Goal: Navigation & Orientation: Find specific page/section

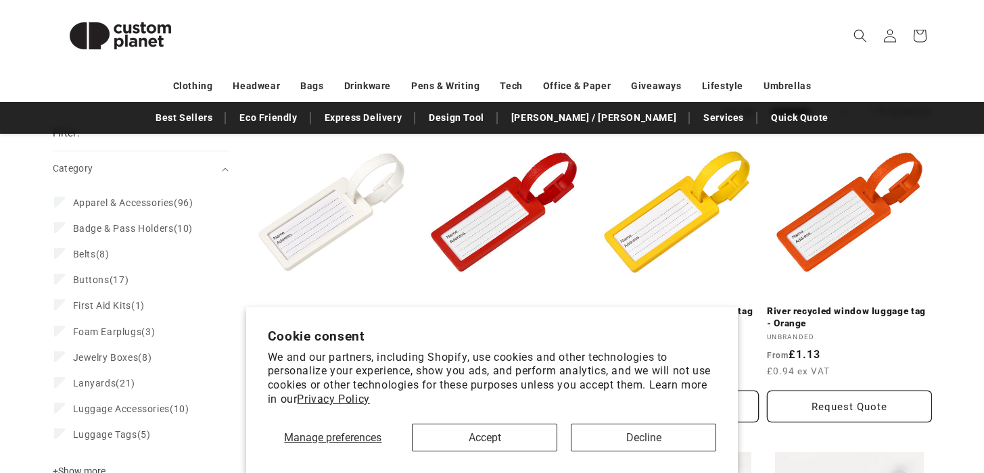
scroll to position [275, 0]
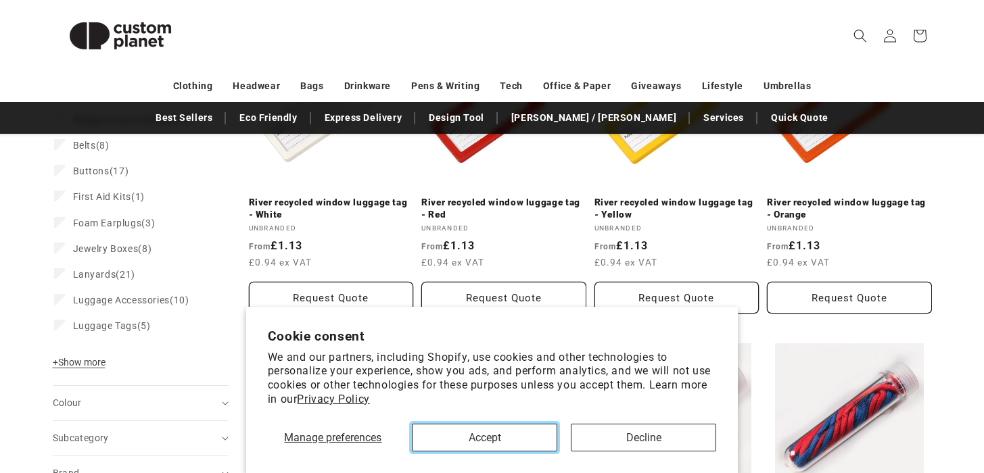
click at [518, 433] on button "Accept" at bounding box center [484, 438] width 145 height 28
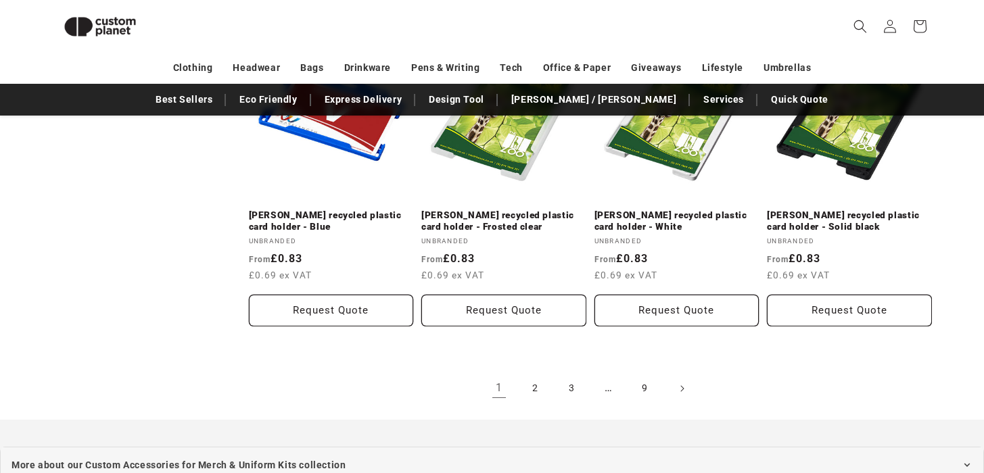
scroll to position [1518, 0]
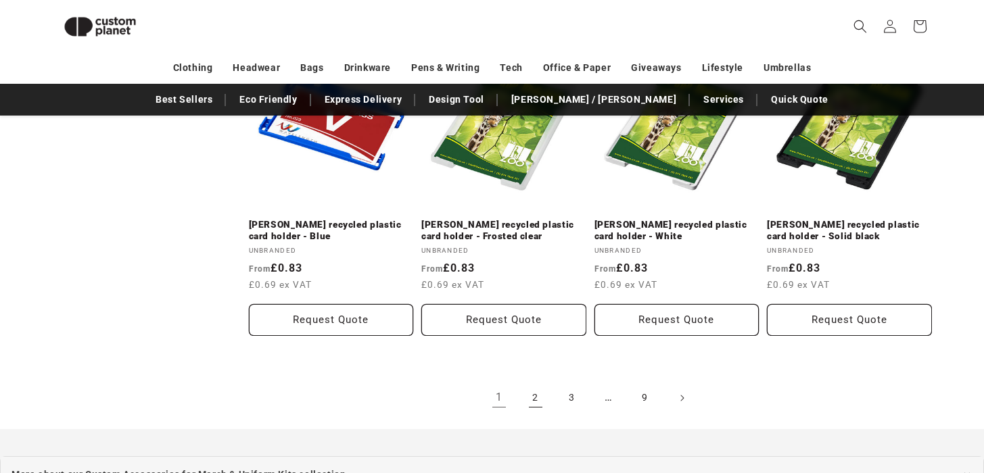
click at [536, 383] on link "2" at bounding box center [536, 398] width 30 height 30
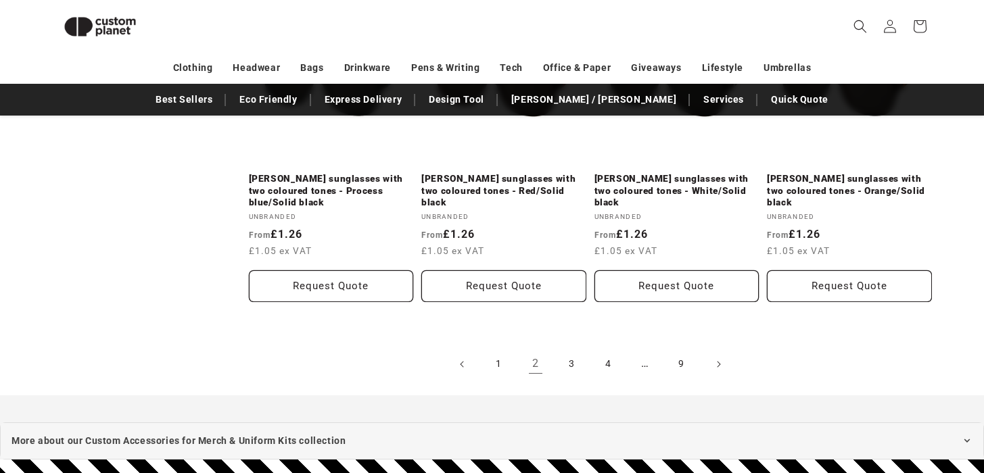
scroll to position [1549, 0]
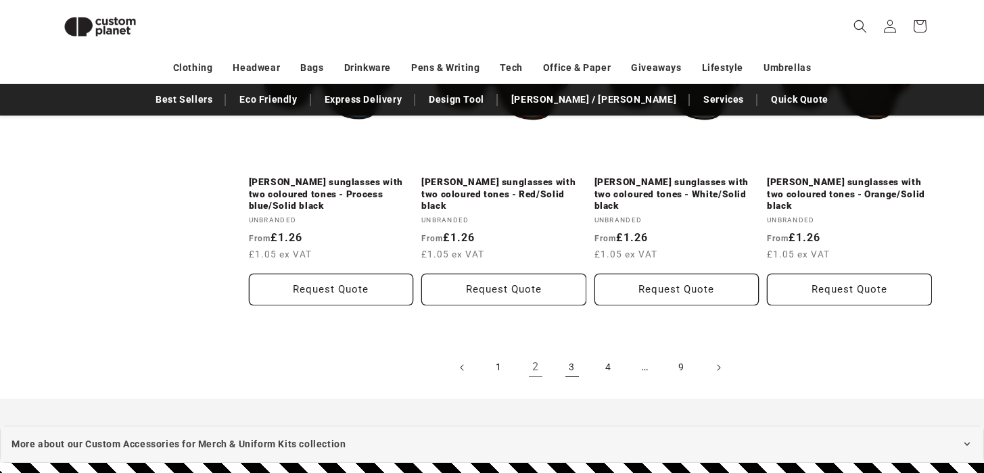
click at [577, 353] on link "3" at bounding box center [572, 368] width 30 height 30
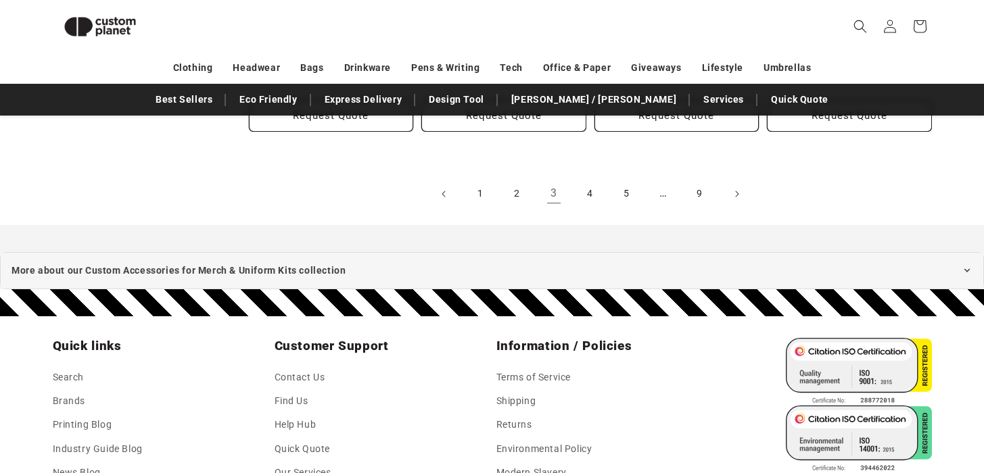
scroll to position [1698, 0]
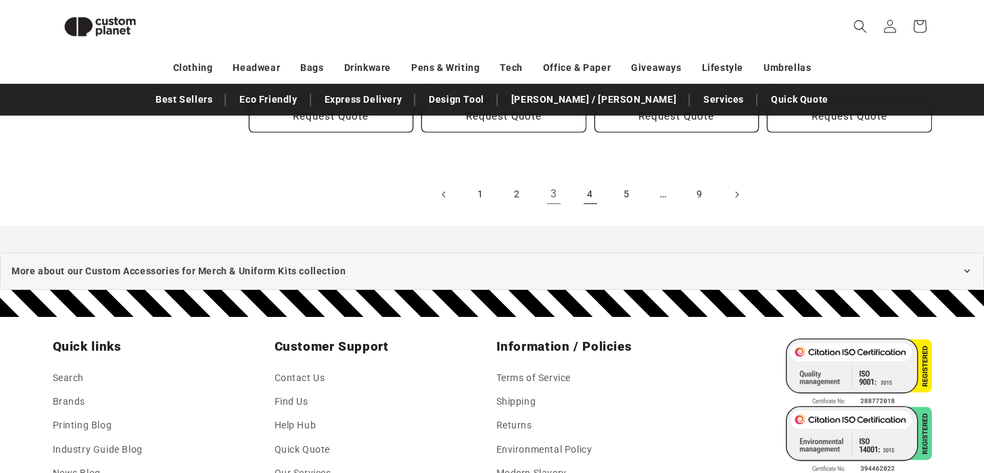
click at [581, 180] on link "4" at bounding box center [591, 195] width 30 height 30
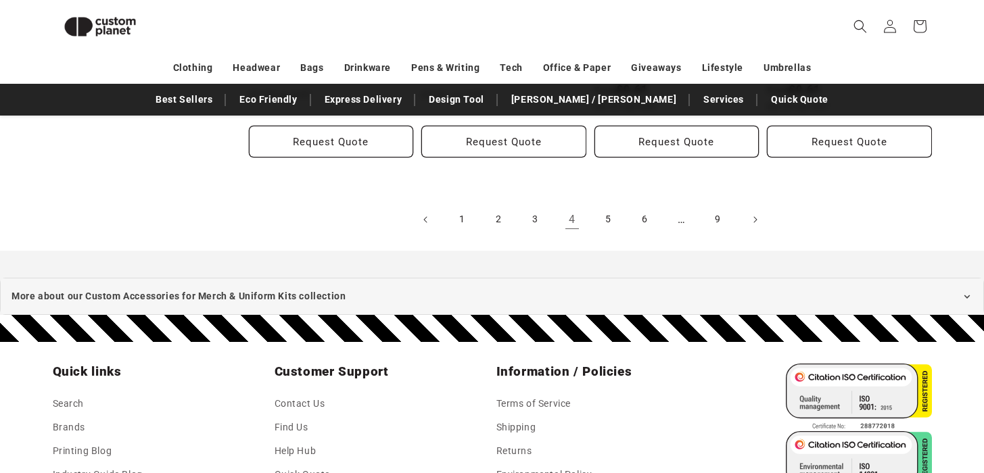
scroll to position [1698, 0]
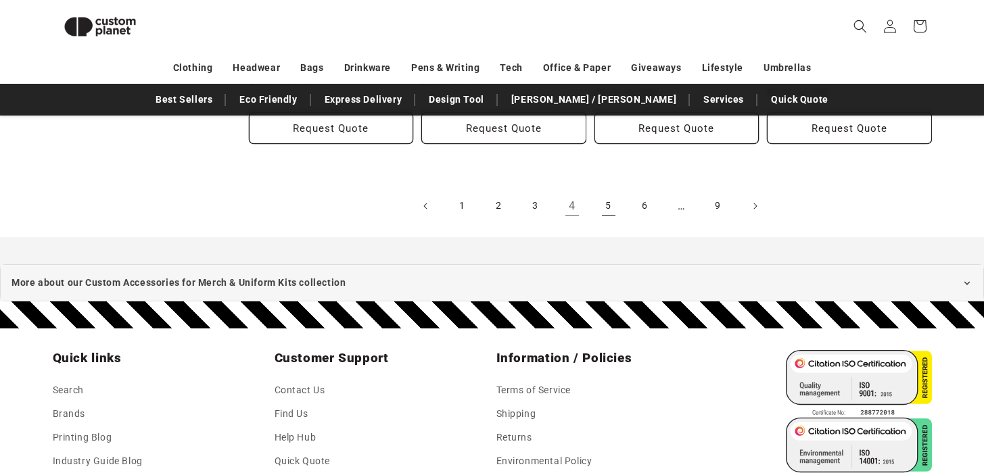
click at [605, 191] on link "5" at bounding box center [609, 206] width 30 height 30
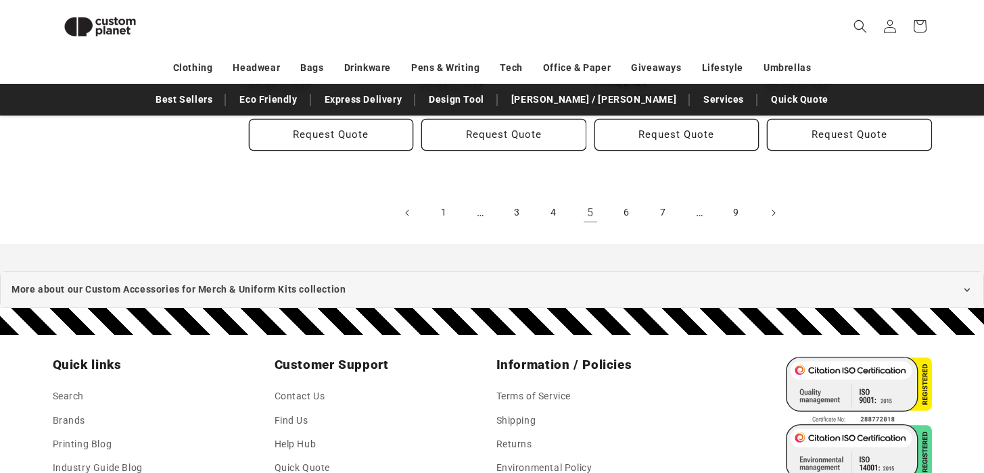
scroll to position [1675, 0]
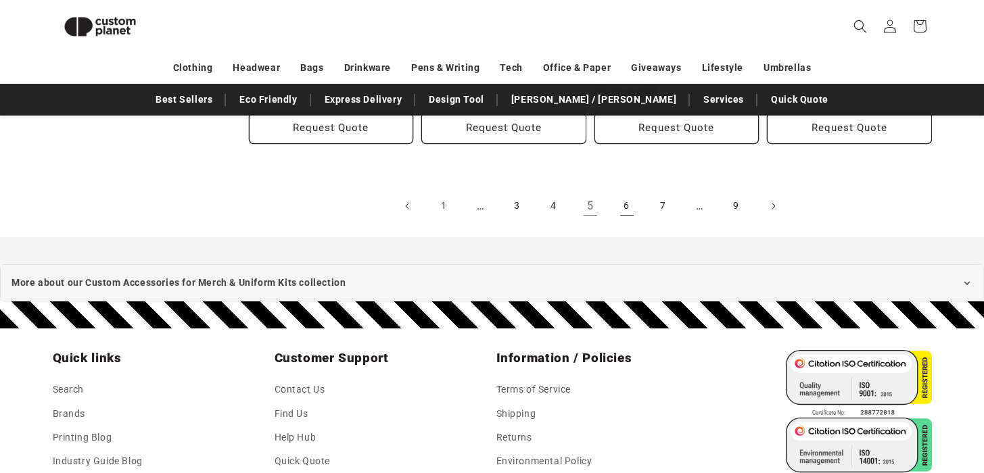
click at [632, 207] on link "6" at bounding box center [627, 206] width 30 height 30
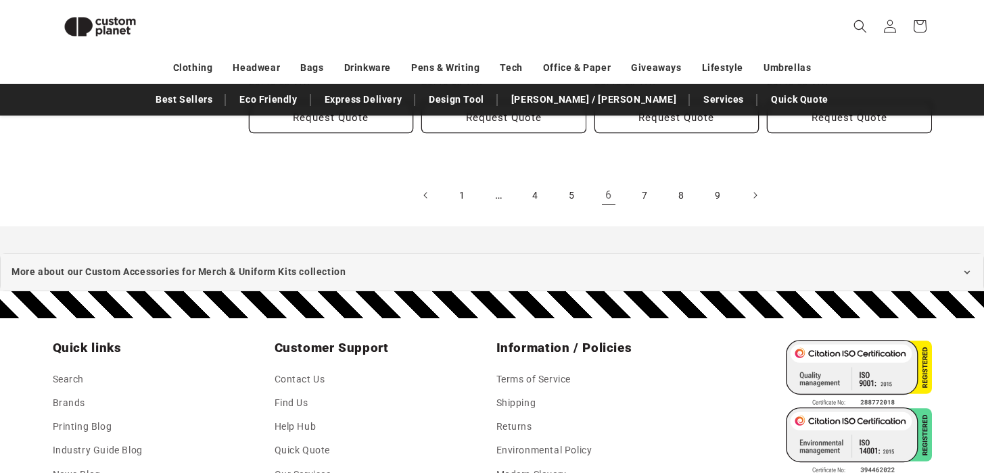
scroll to position [1614, 0]
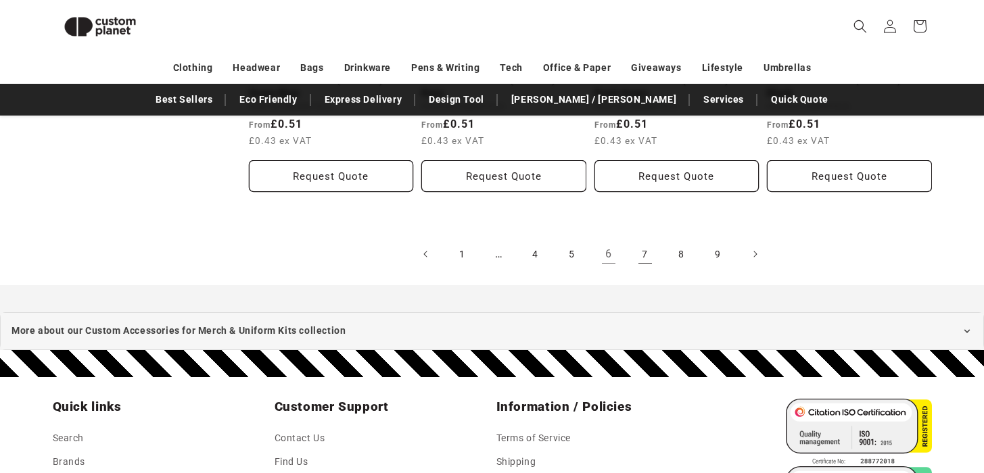
click at [649, 254] on link "7" at bounding box center [645, 254] width 30 height 30
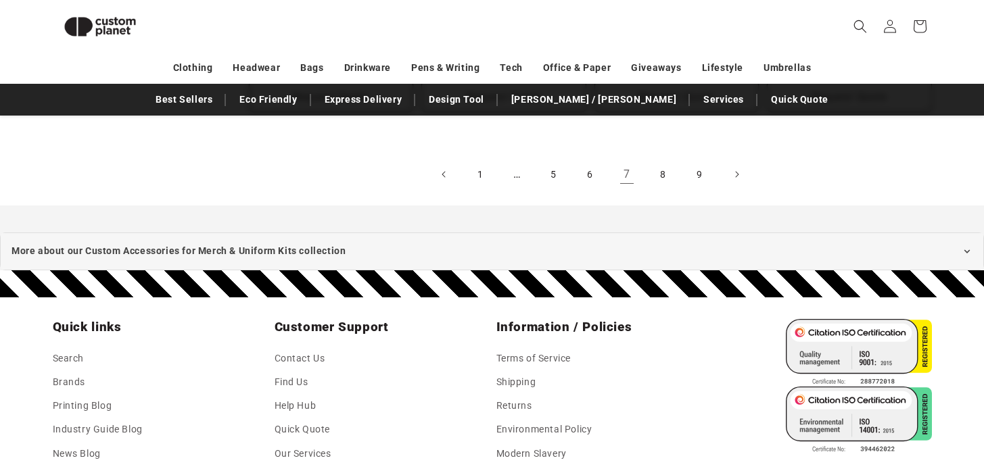
scroll to position [1690, 0]
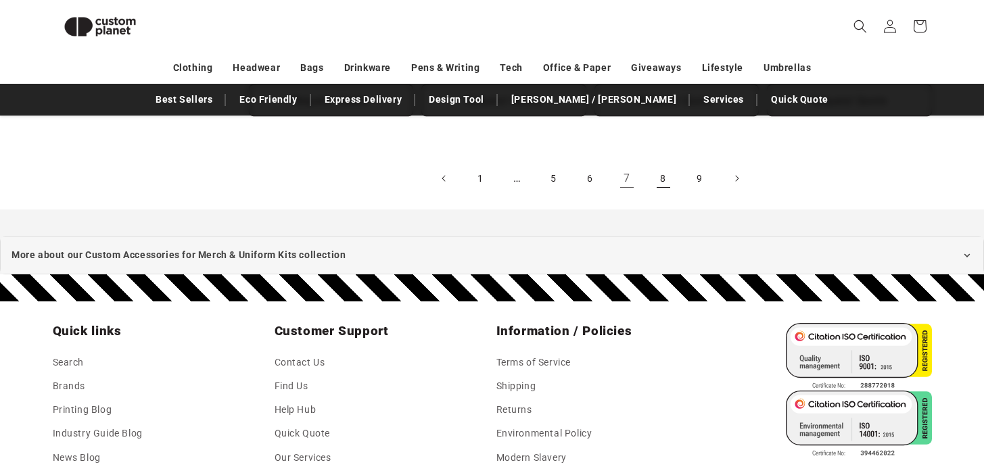
click at [657, 180] on link "8" at bounding box center [664, 179] width 30 height 30
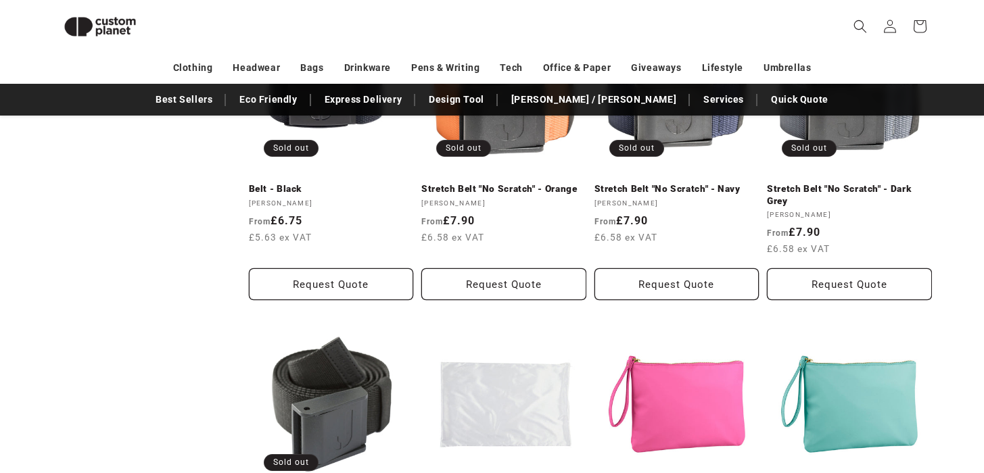
scroll to position [885, 0]
